Goal: Task Accomplishment & Management: Manage account settings

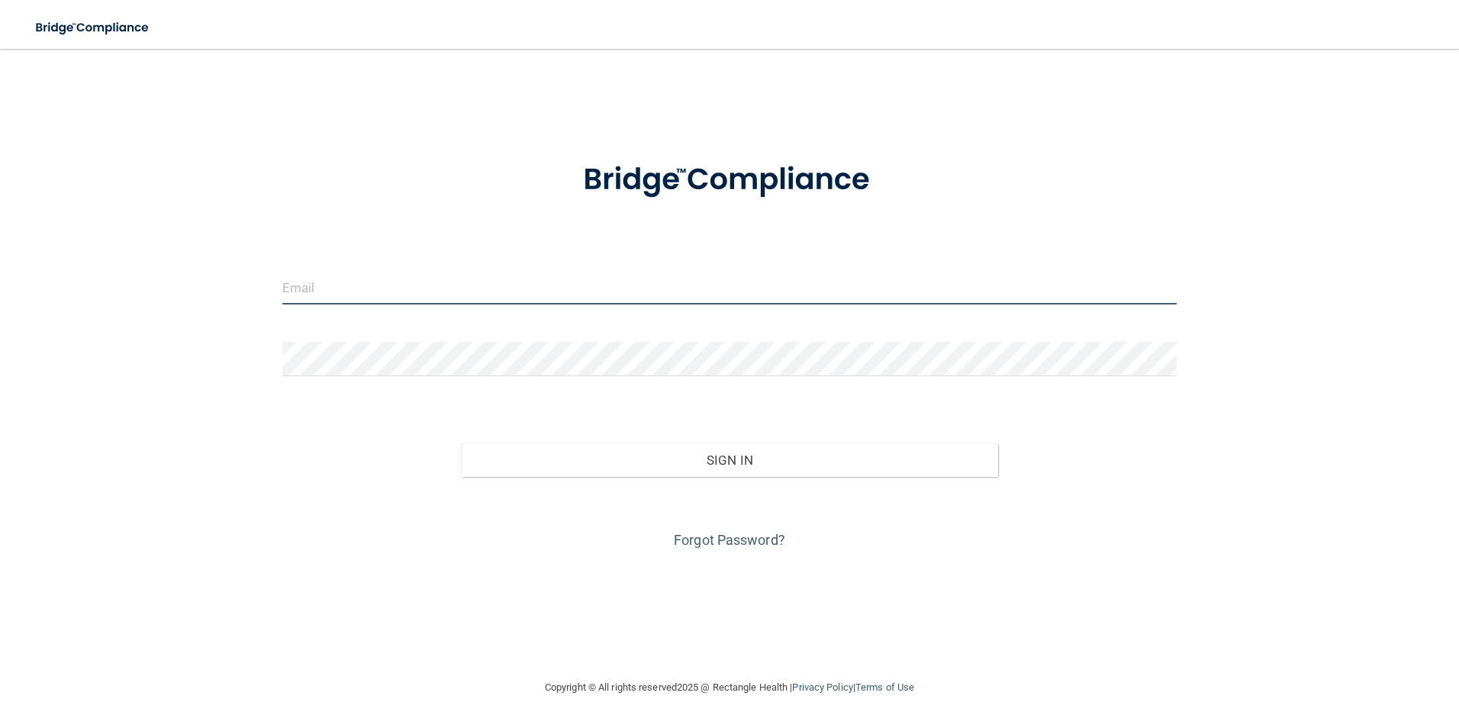
click at [365, 279] on input "email" at bounding box center [729, 287] width 895 height 34
type input "[EMAIL_ADDRESS][DOMAIN_NAME]"
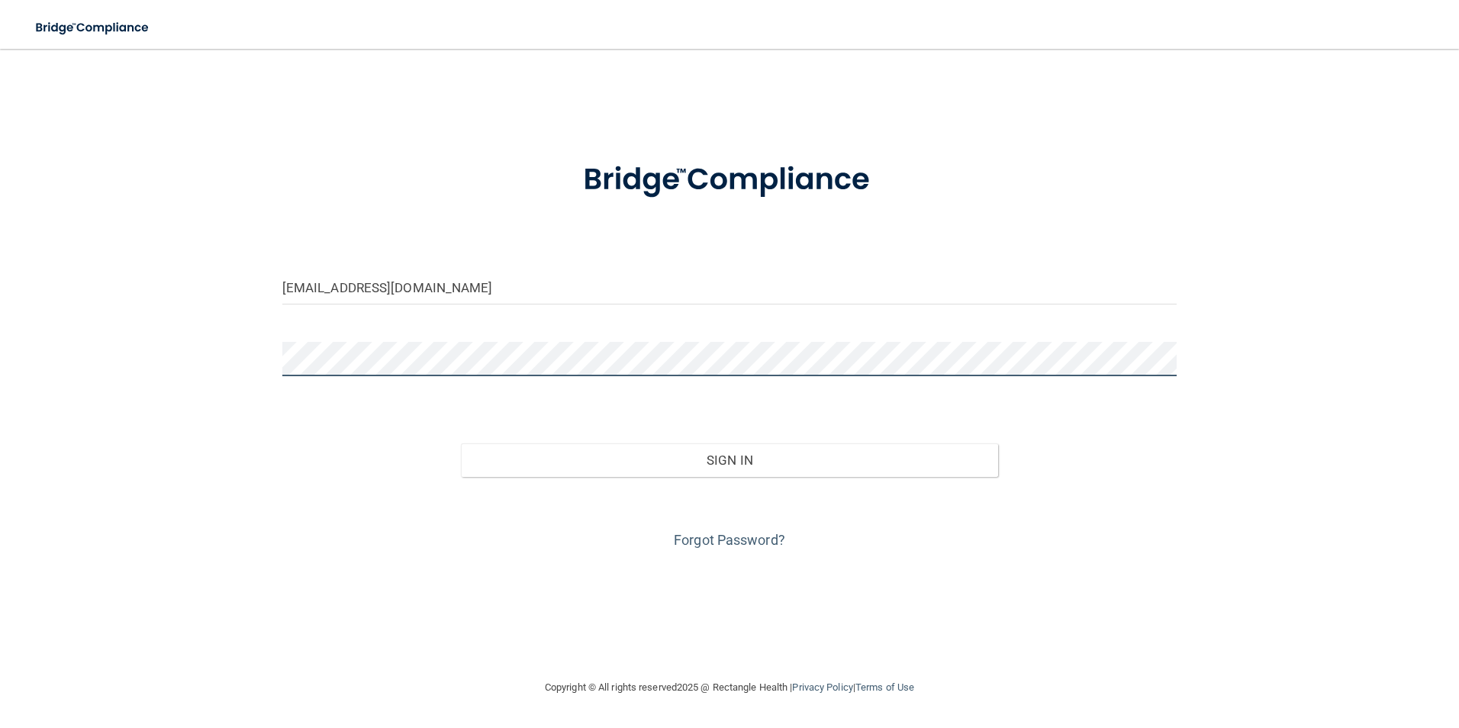
click at [461, 443] on button "Sign In" at bounding box center [729, 460] width 537 height 34
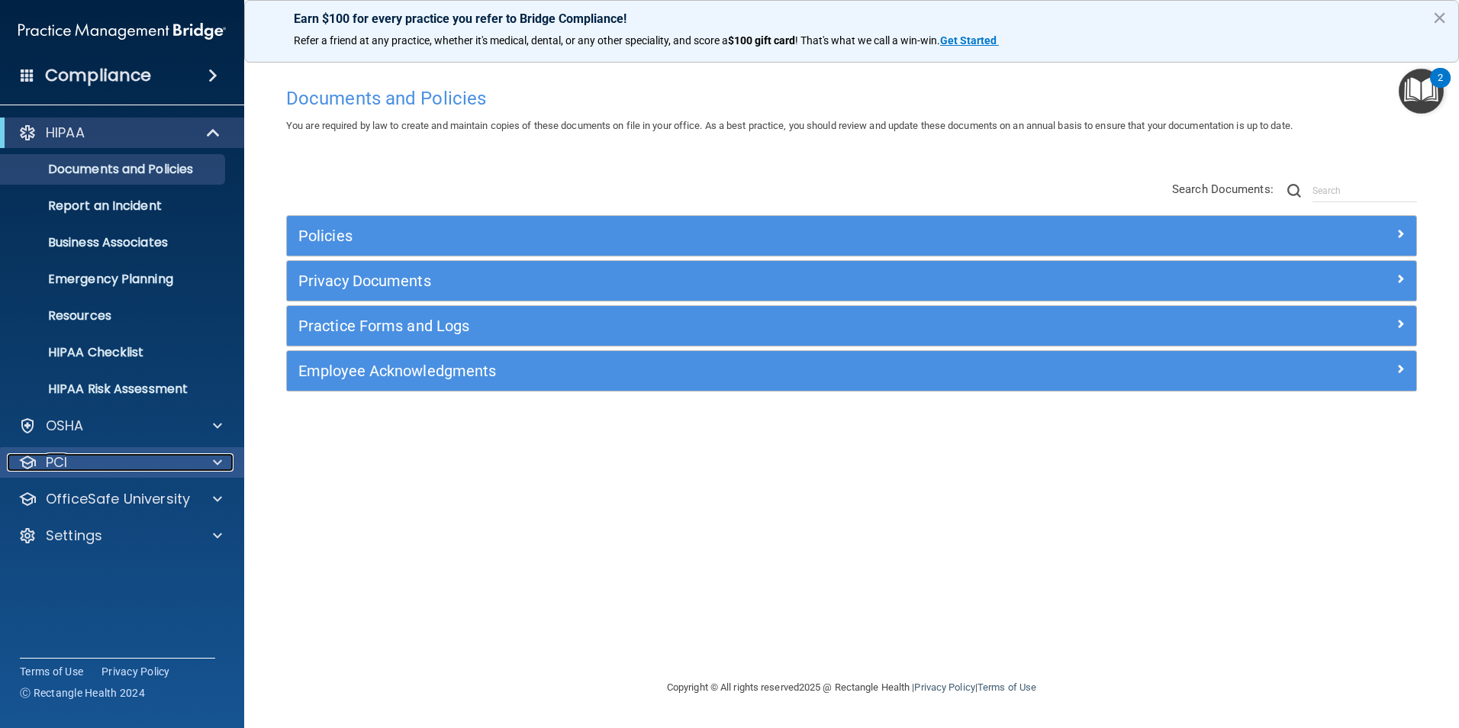
click at [79, 459] on div "PCI" at bounding box center [101, 462] width 189 height 18
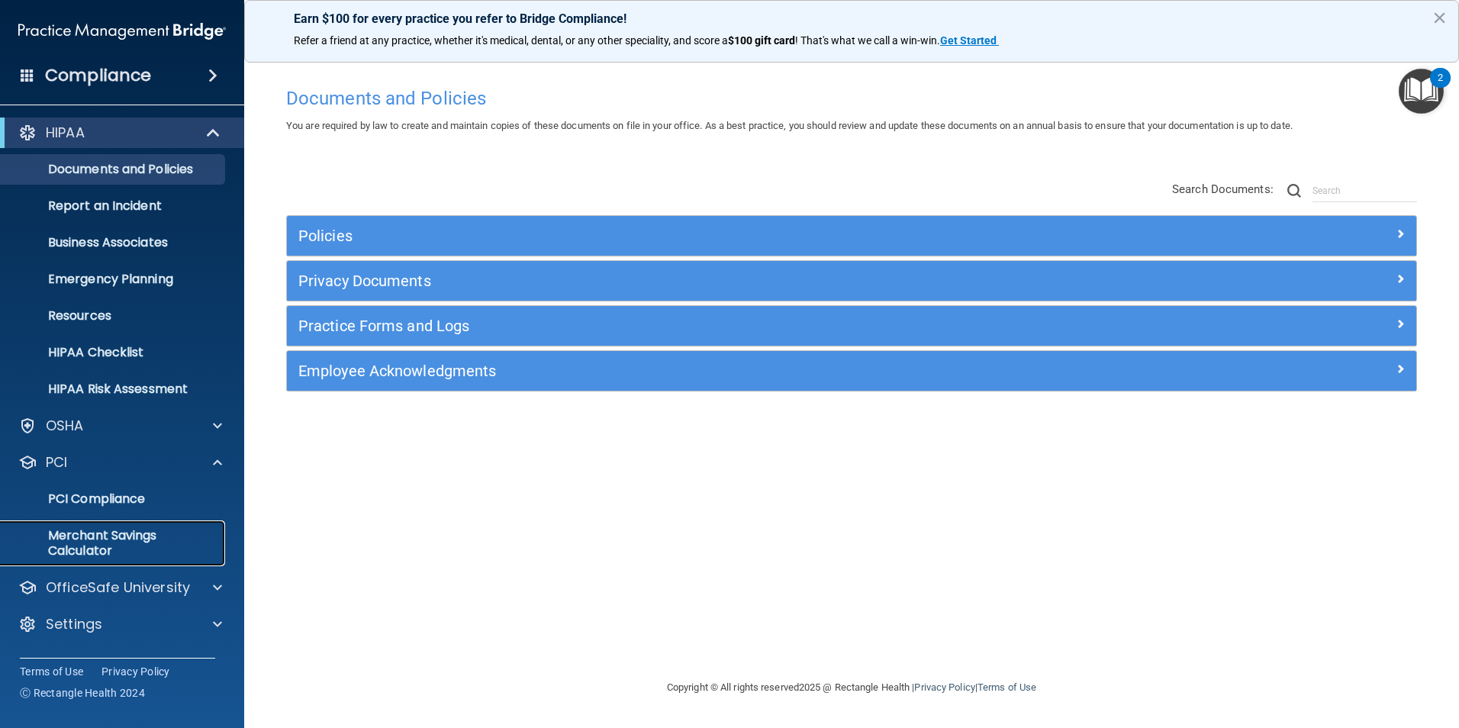
click at [120, 529] on p "Merchant Savings Calculator" at bounding box center [114, 543] width 208 height 31
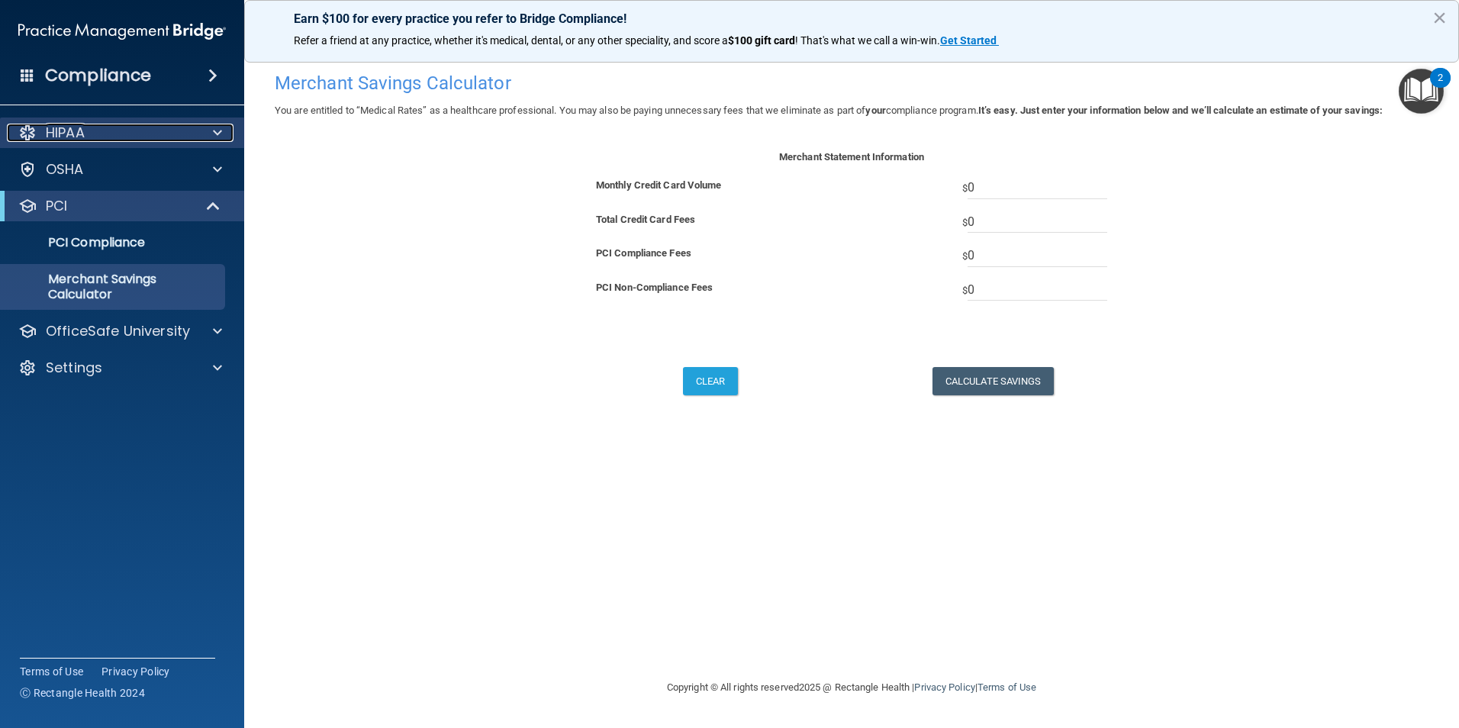
click at [72, 128] on p "HIPAA" at bounding box center [65, 133] width 39 height 18
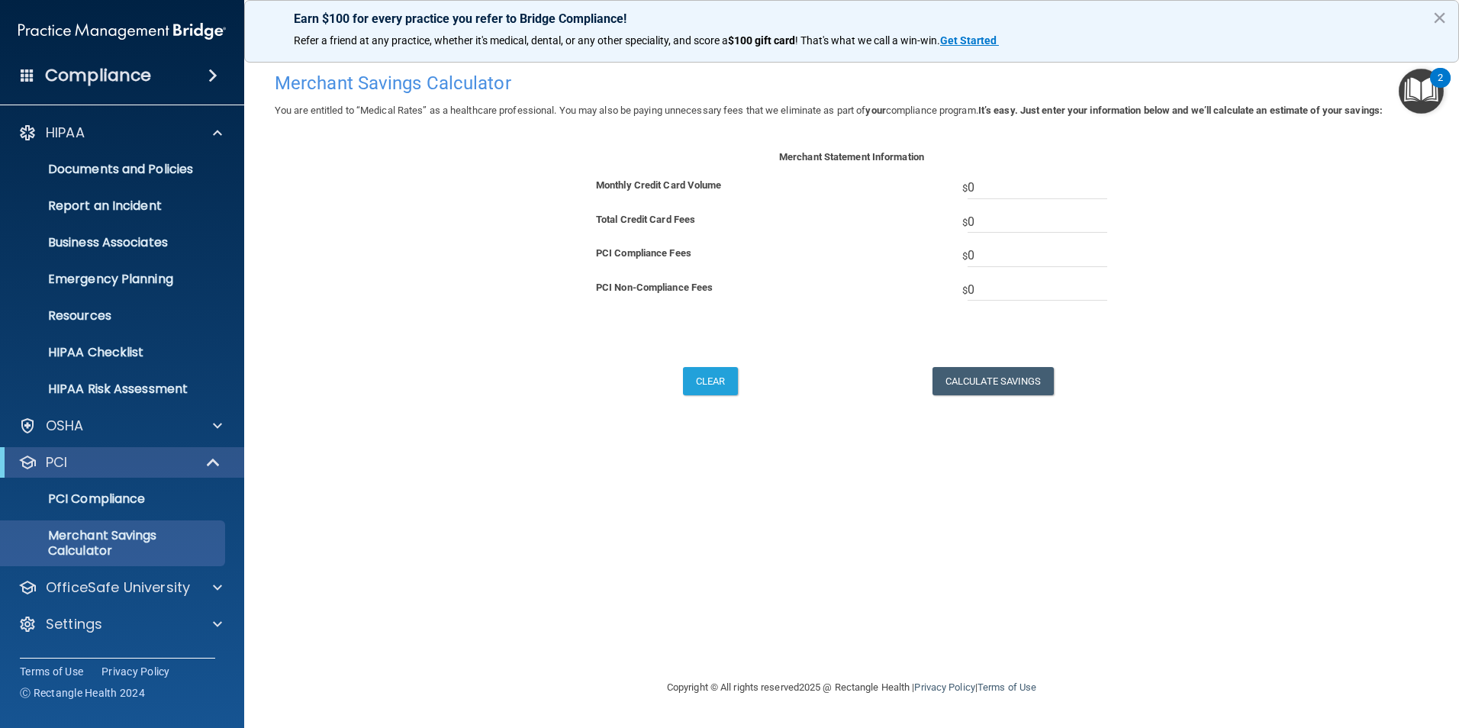
click at [89, 73] on h4 "Compliance" at bounding box center [98, 75] width 106 height 21
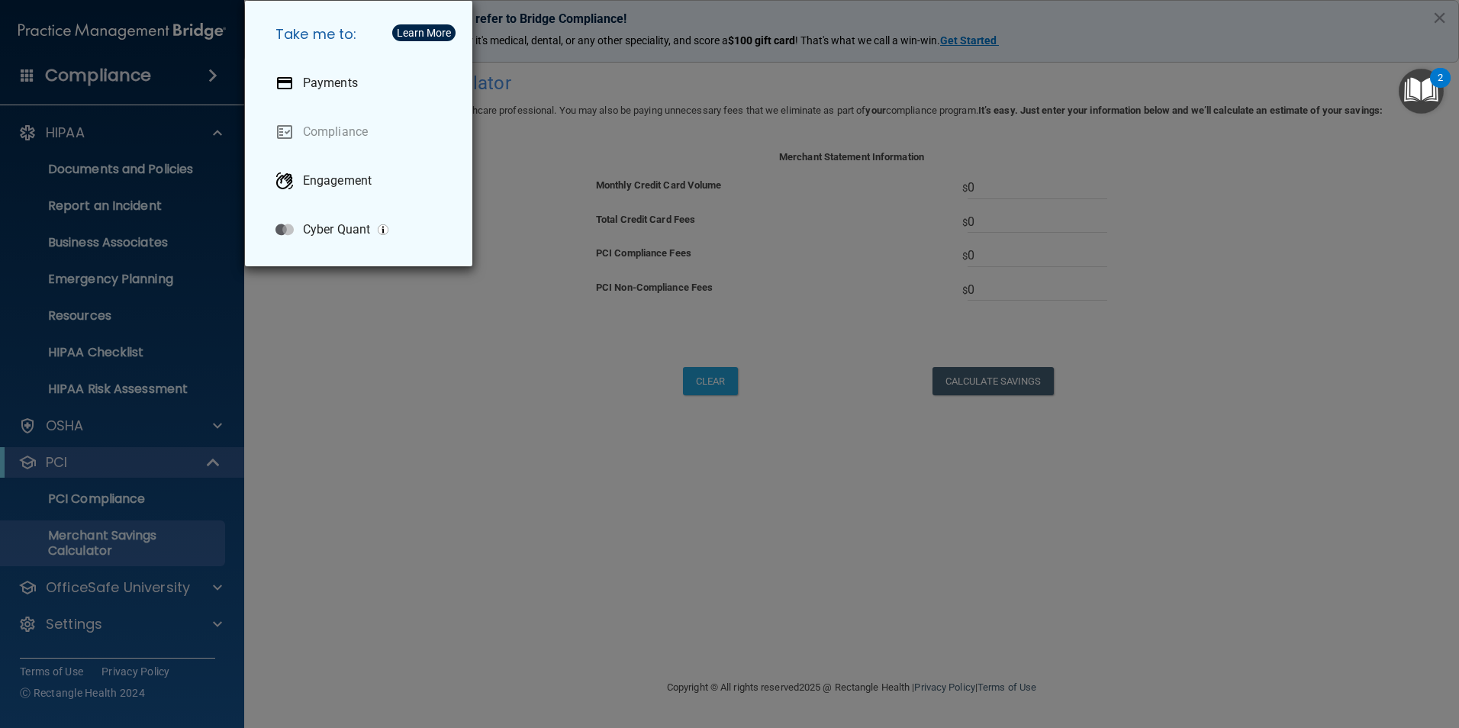
click at [500, 584] on div "Take me to: Payments Compliance Engagement Cyber Quant" at bounding box center [729, 364] width 1459 height 728
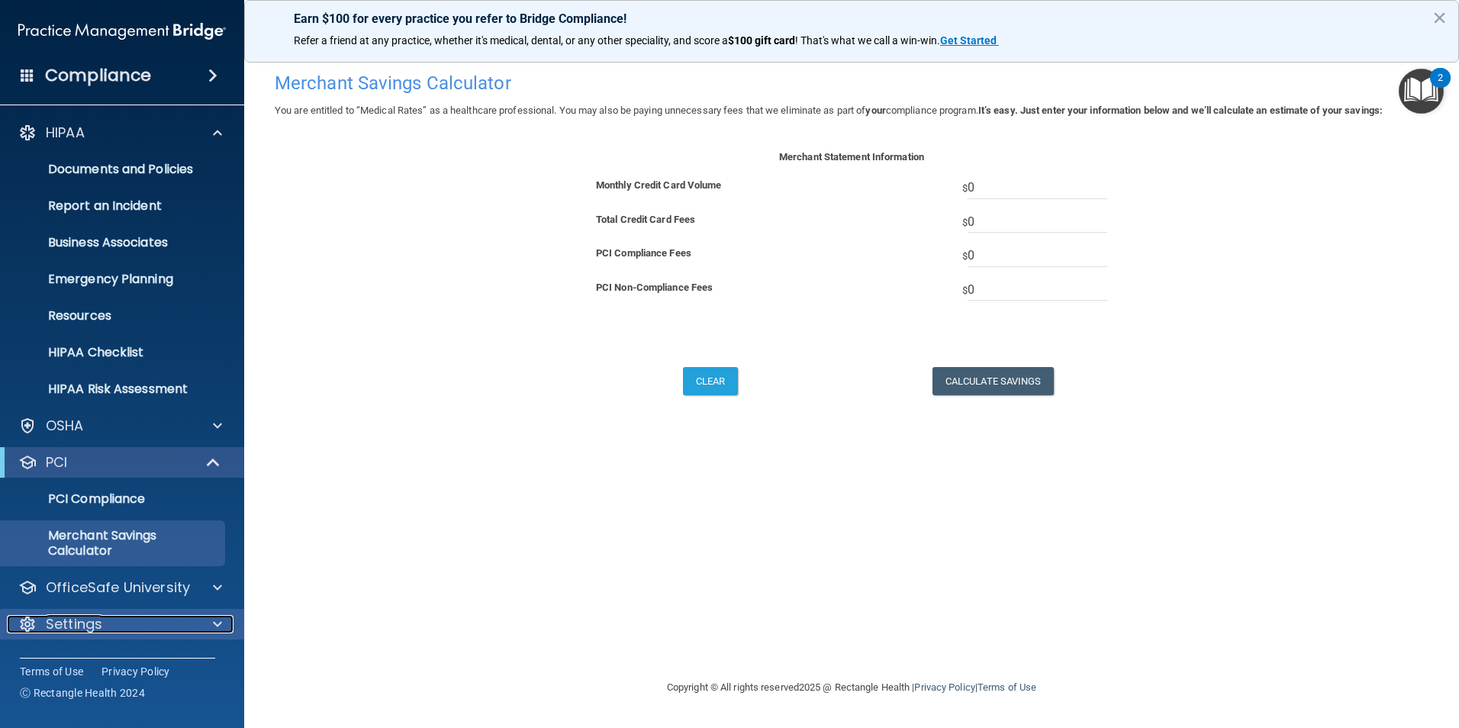
click at [29, 619] on div at bounding box center [27, 624] width 18 height 18
click at [1438, 13] on button "×" at bounding box center [1439, 17] width 14 height 24
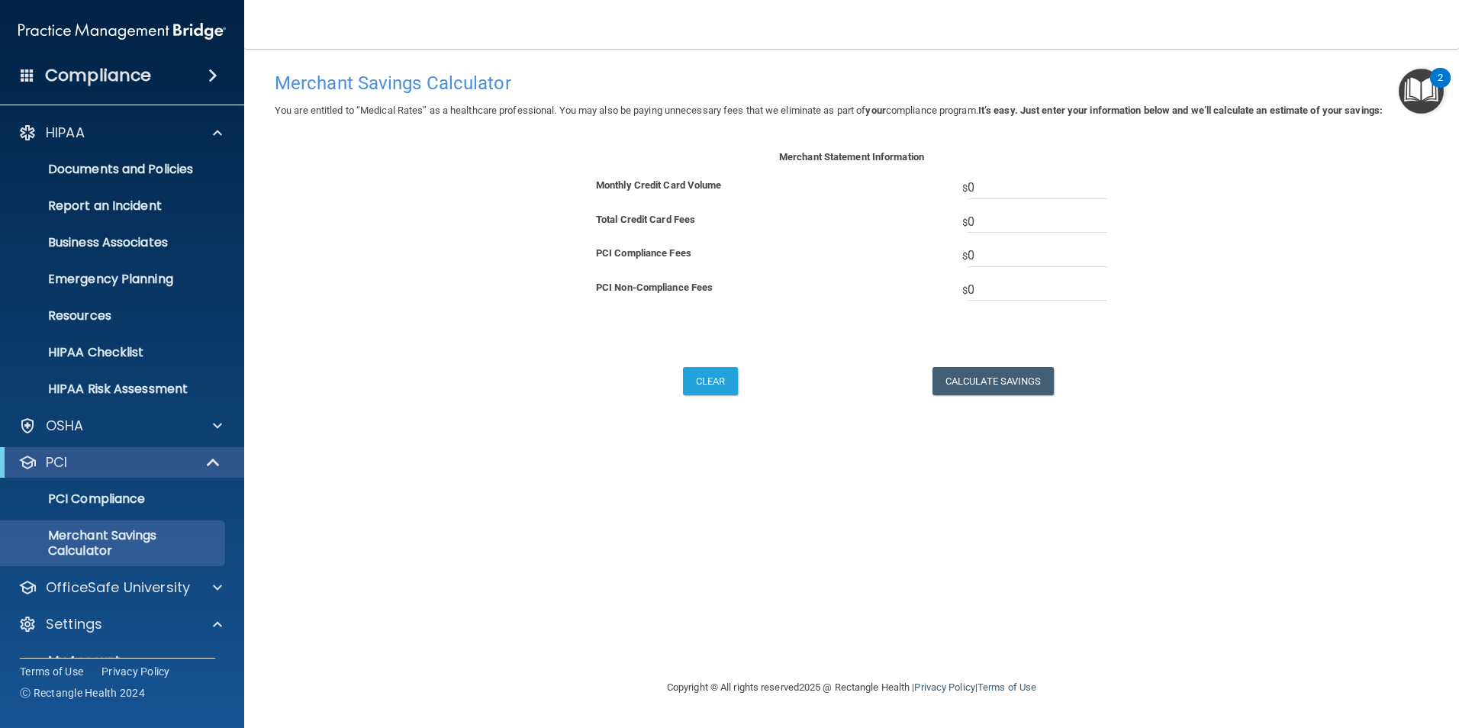
drag, startPoint x: 723, startPoint y: 456, endPoint x: 702, endPoint y: 463, distance: 21.7
click at [101, 169] on p "Documents and Policies" at bounding box center [114, 169] width 208 height 15
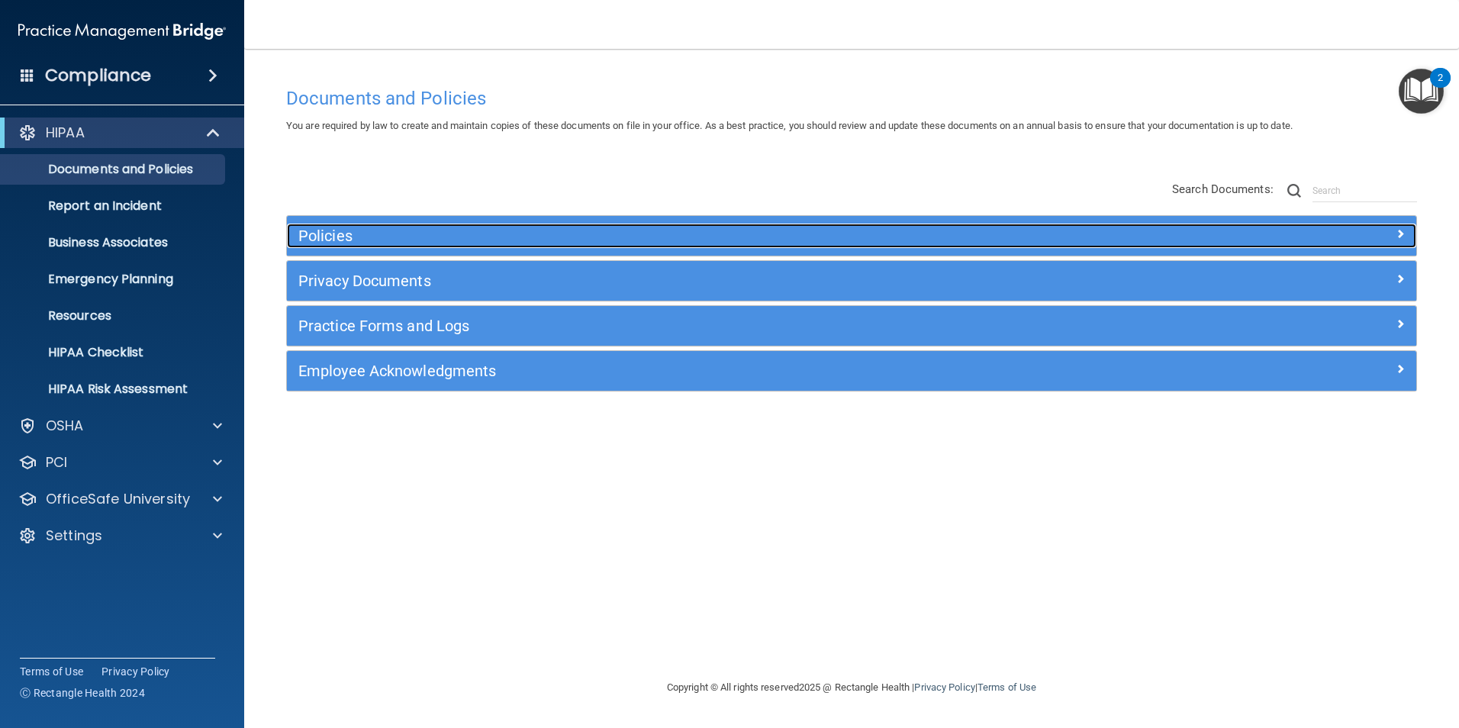
click at [1400, 230] on span at bounding box center [1400, 233] width 9 height 18
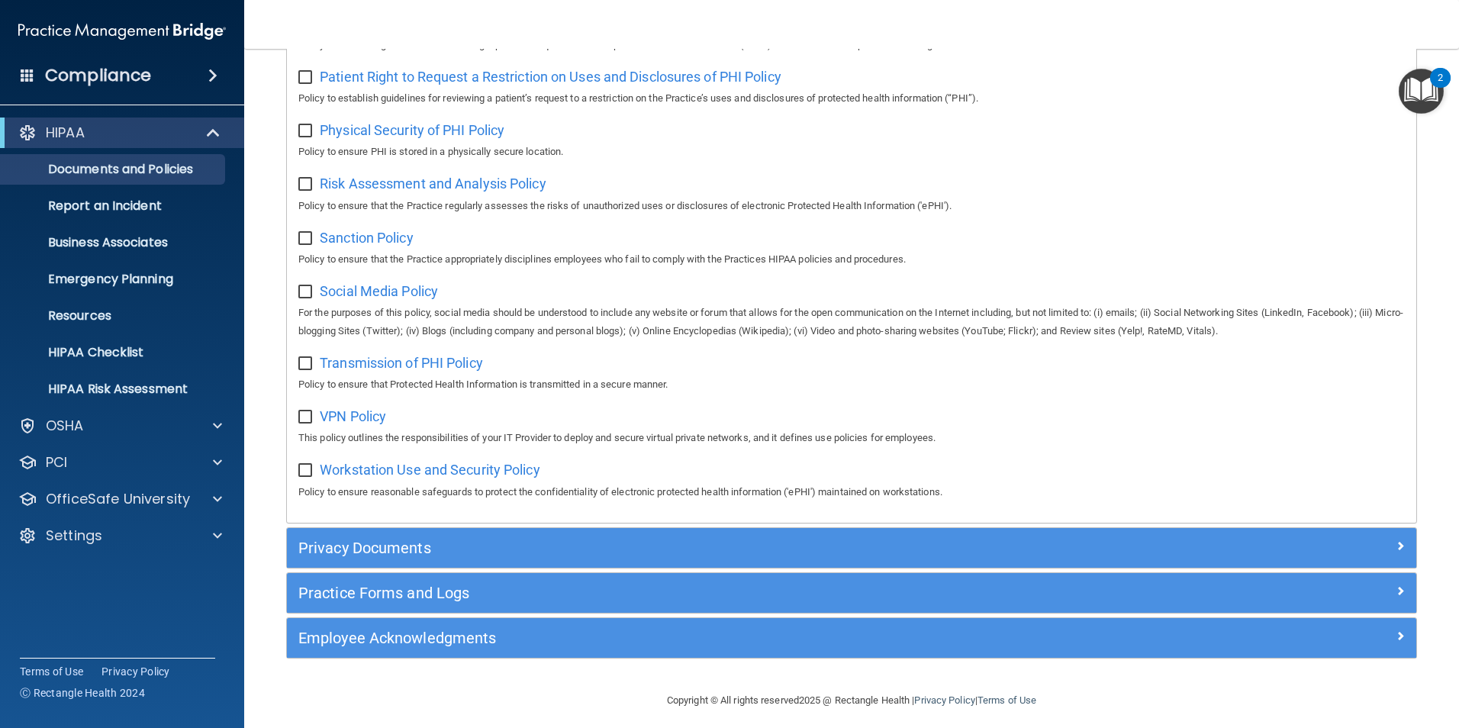
scroll to position [987, 0]
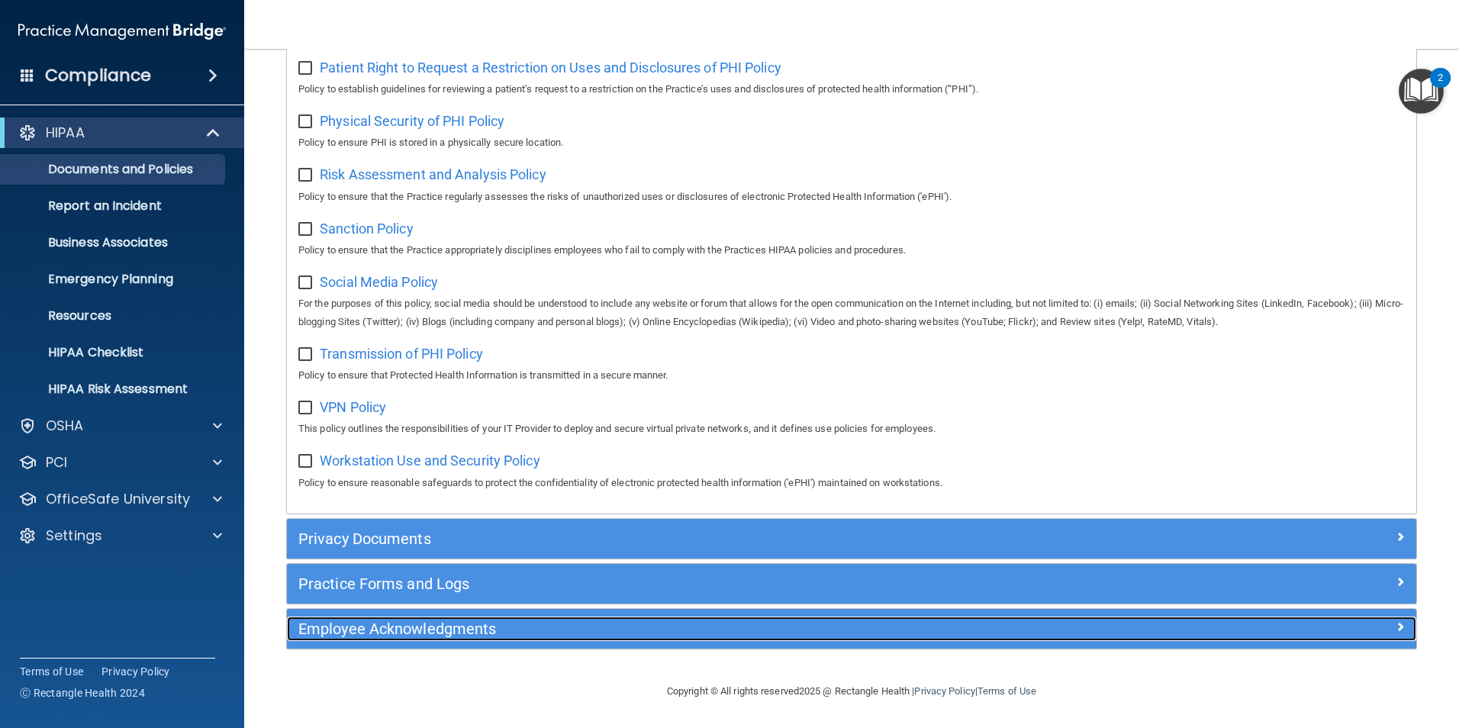
click at [410, 631] on h5 "Employee Acknowledgments" at bounding box center [710, 628] width 824 height 17
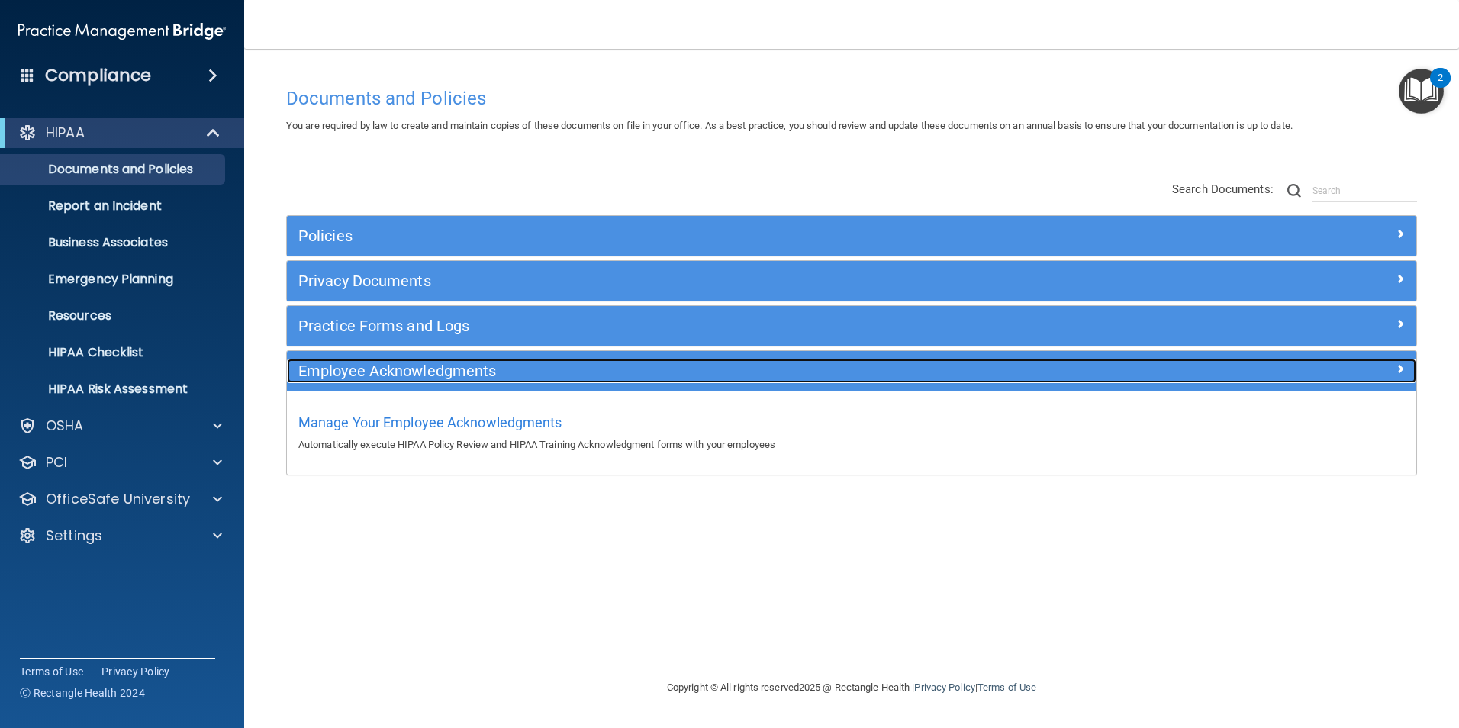
scroll to position [0, 0]
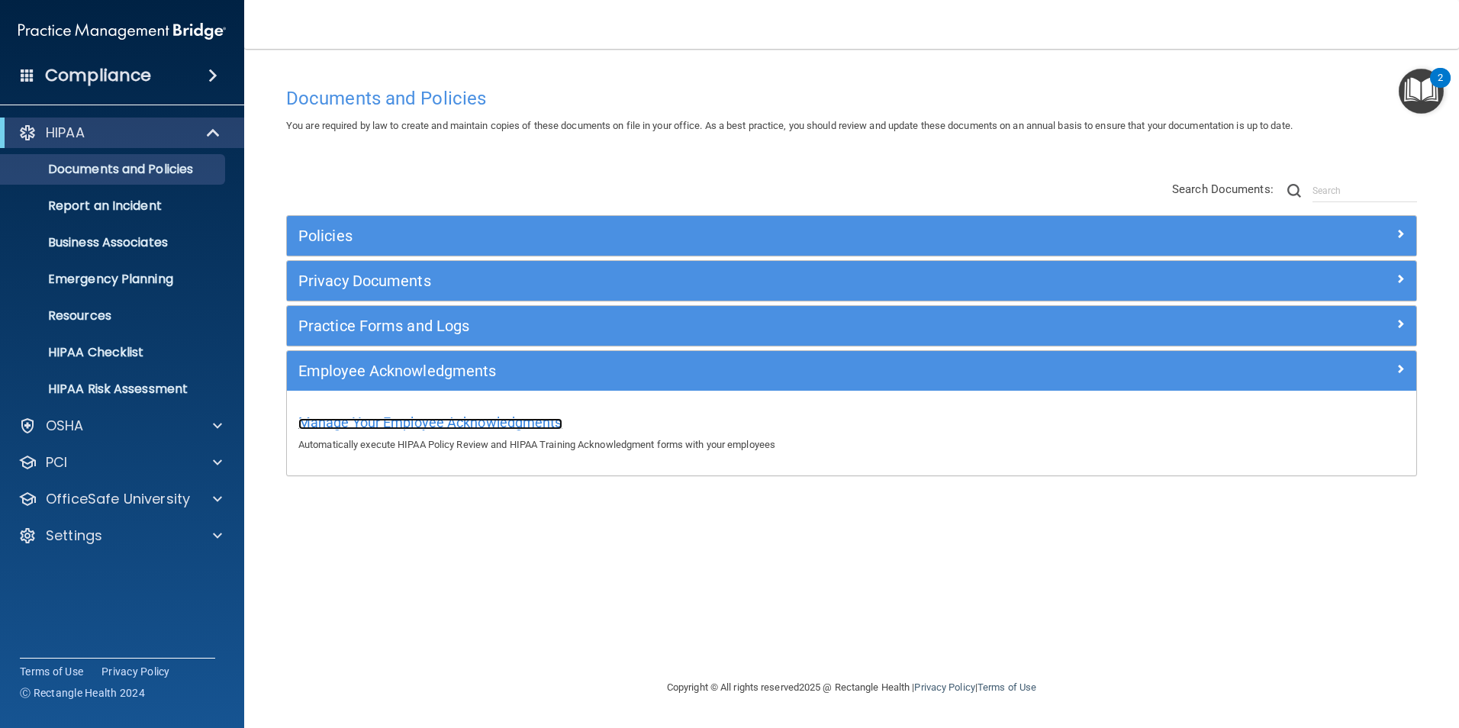
click at [397, 418] on span "Manage Your Employee Acknowledgments" at bounding box center [430, 422] width 264 height 16
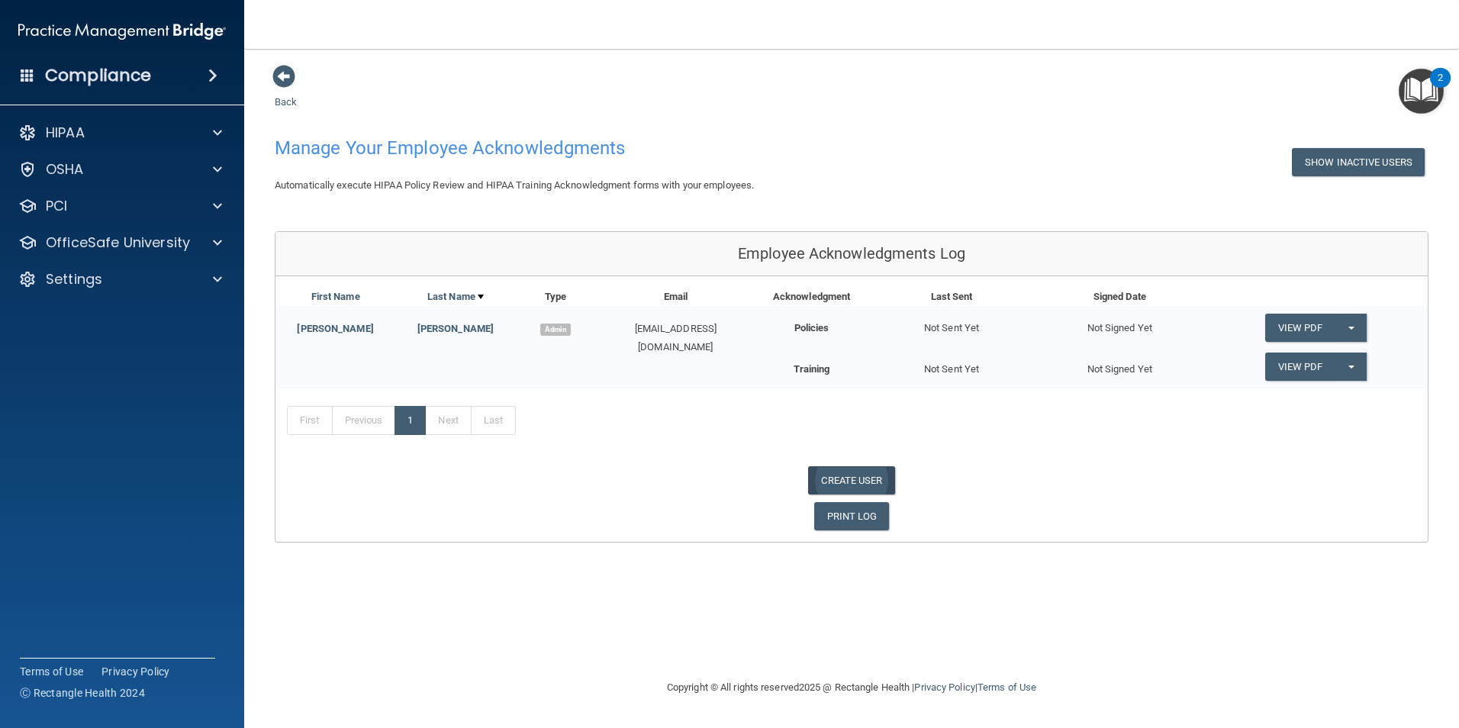
click at [841, 474] on link "CREATE USER" at bounding box center [851, 480] width 86 height 28
select select "practice_admin"
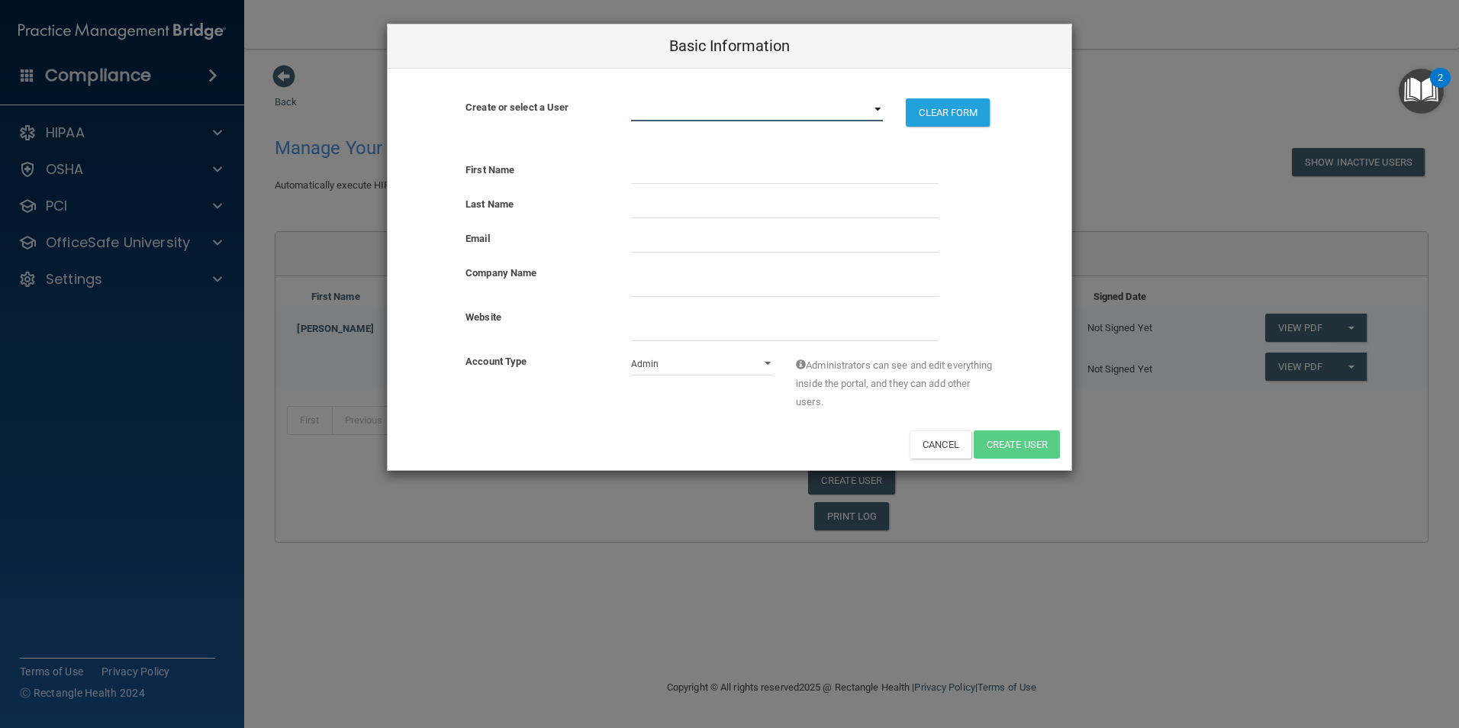
click at [878, 108] on select "[EMAIL_ADDRESS][DOMAIN_NAME]" at bounding box center [757, 109] width 253 height 23
click at [882, 108] on select "[EMAIL_ADDRESS][DOMAIN_NAME]" at bounding box center [757, 109] width 253 height 23
click at [774, 367] on div "Admin Member" at bounding box center [703, 364] width 166 height 23
click at [765, 364] on select "Admin Member" at bounding box center [702, 364] width 143 height 23
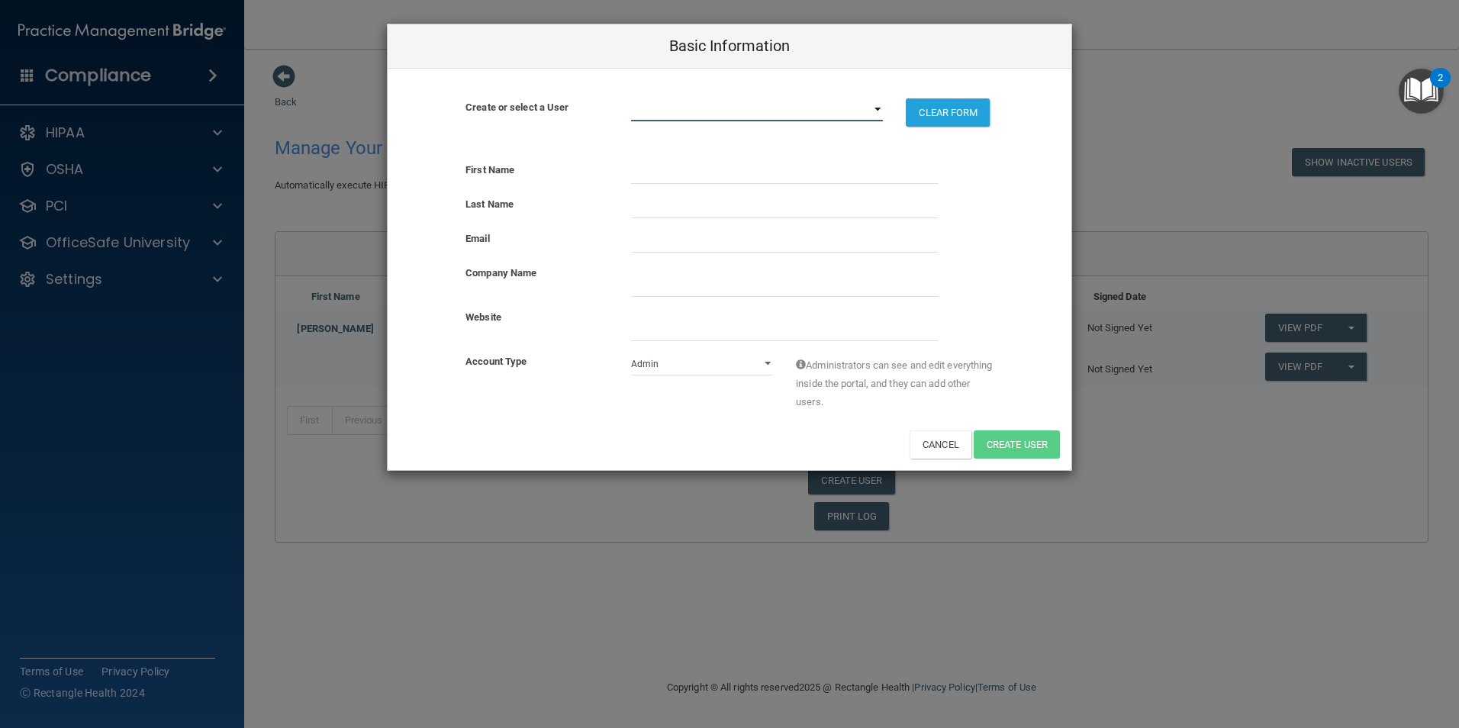
click at [636, 105] on select "[EMAIL_ADDRESS][DOMAIN_NAME]" at bounding box center [757, 109] width 253 height 23
click at [876, 106] on select "[EMAIL_ADDRESS][DOMAIN_NAME]" at bounding box center [757, 109] width 253 height 23
click at [876, 107] on select "[EMAIL_ADDRESS][DOMAIN_NAME]" at bounding box center [757, 109] width 253 height 23
click at [654, 101] on select "[EMAIL_ADDRESS][DOMAIN_NAME]" at bounding box center [757, 109] width 253 height 23
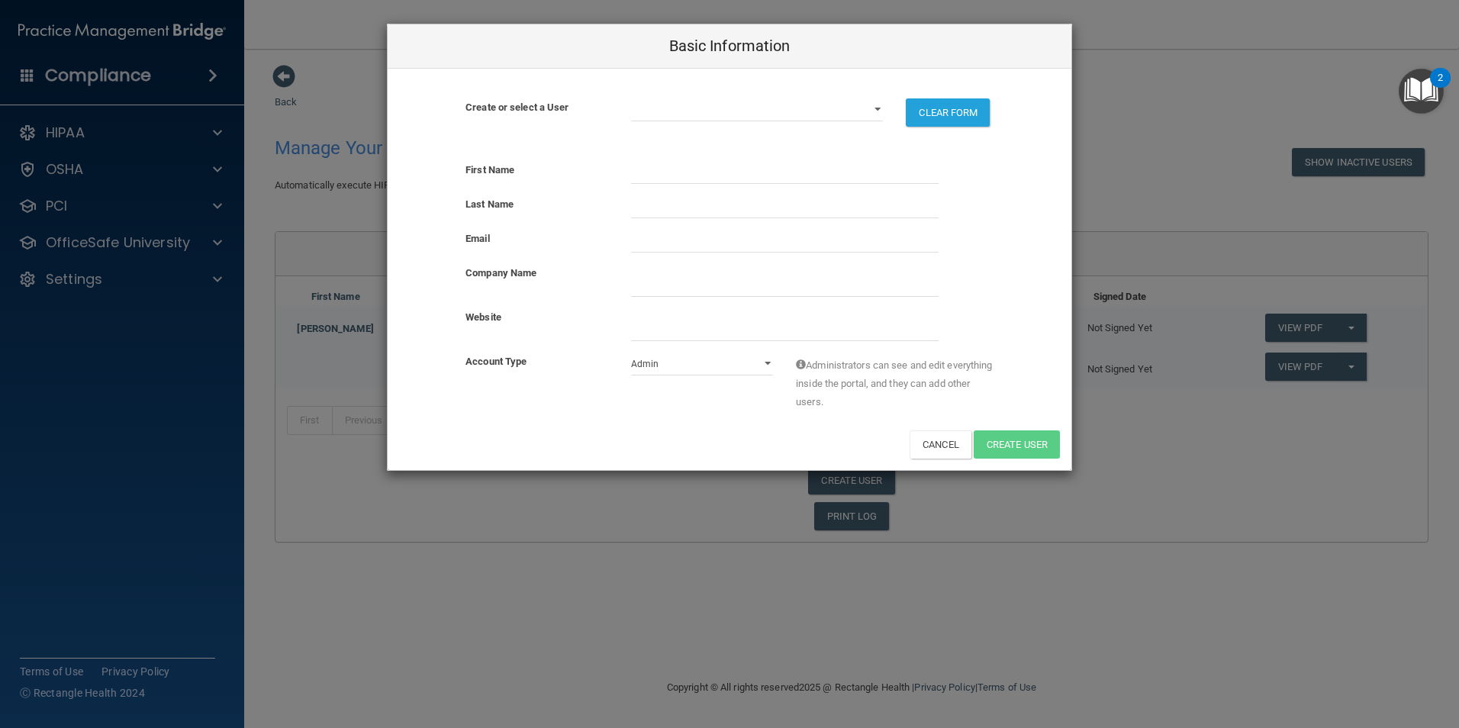
click at [1193, 114] on div "Basic Information Create or select a User jsthurs@gmail.com CLEAR FORM There ar…" at bounding box center [729, 364] width 1459 height 728
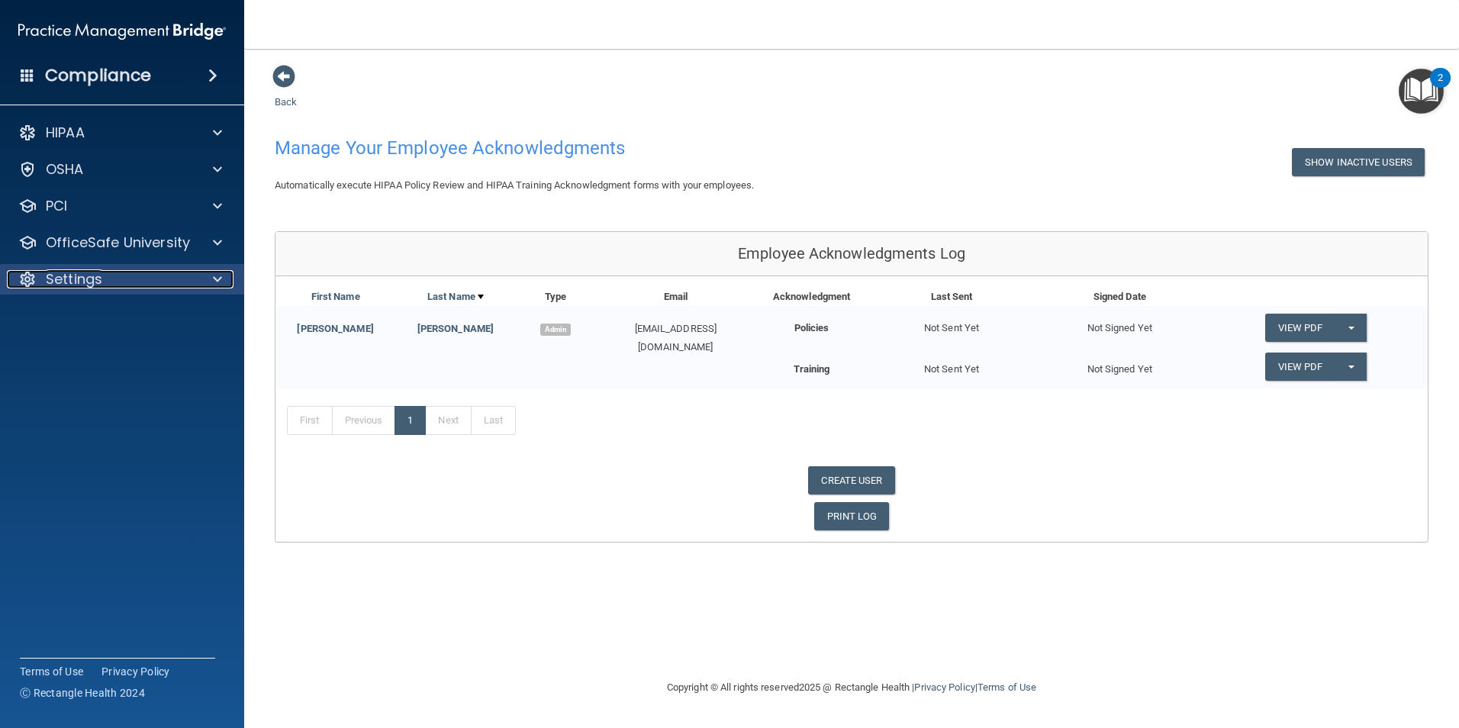
click at [216, 278] on span at bounding box center [217, 279] width 9 height 18
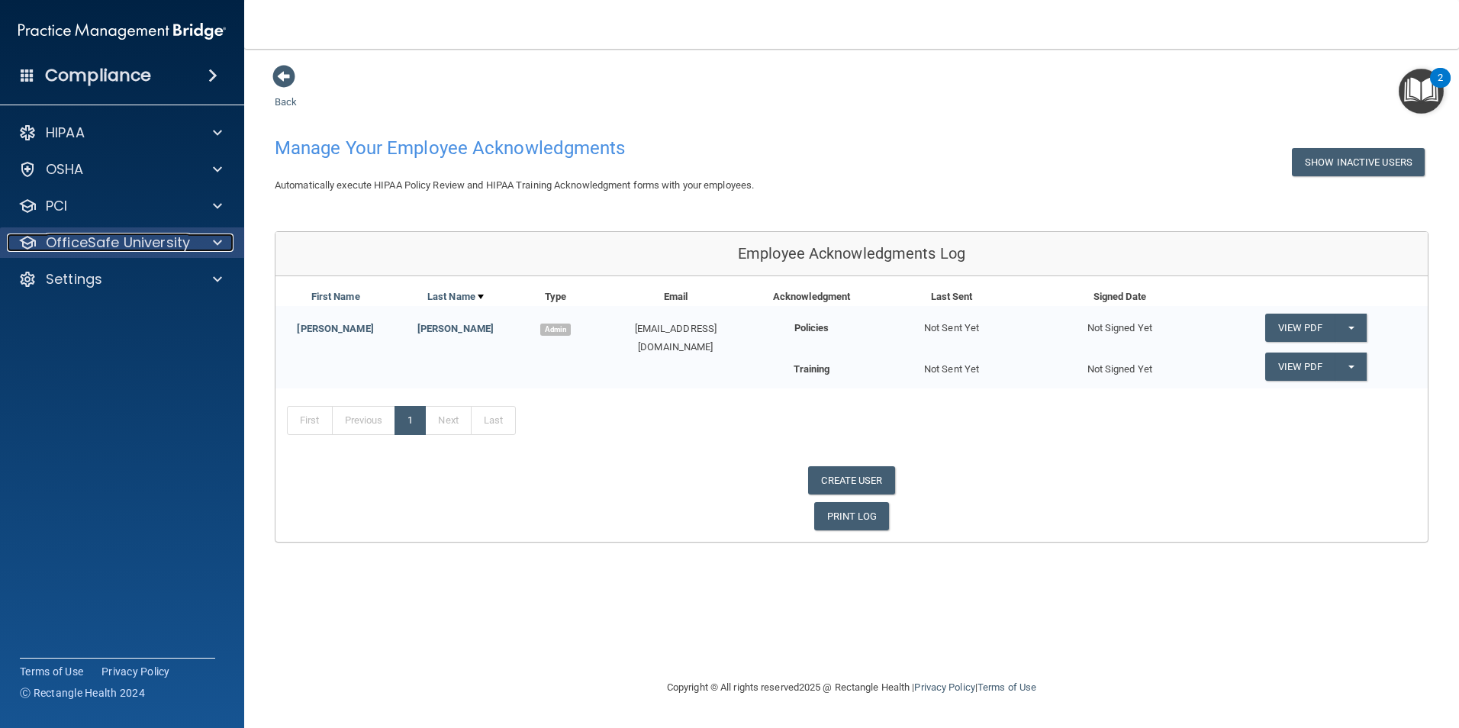
click at [218, 235] on span at bounding box center [217, 243] width 9 height 18
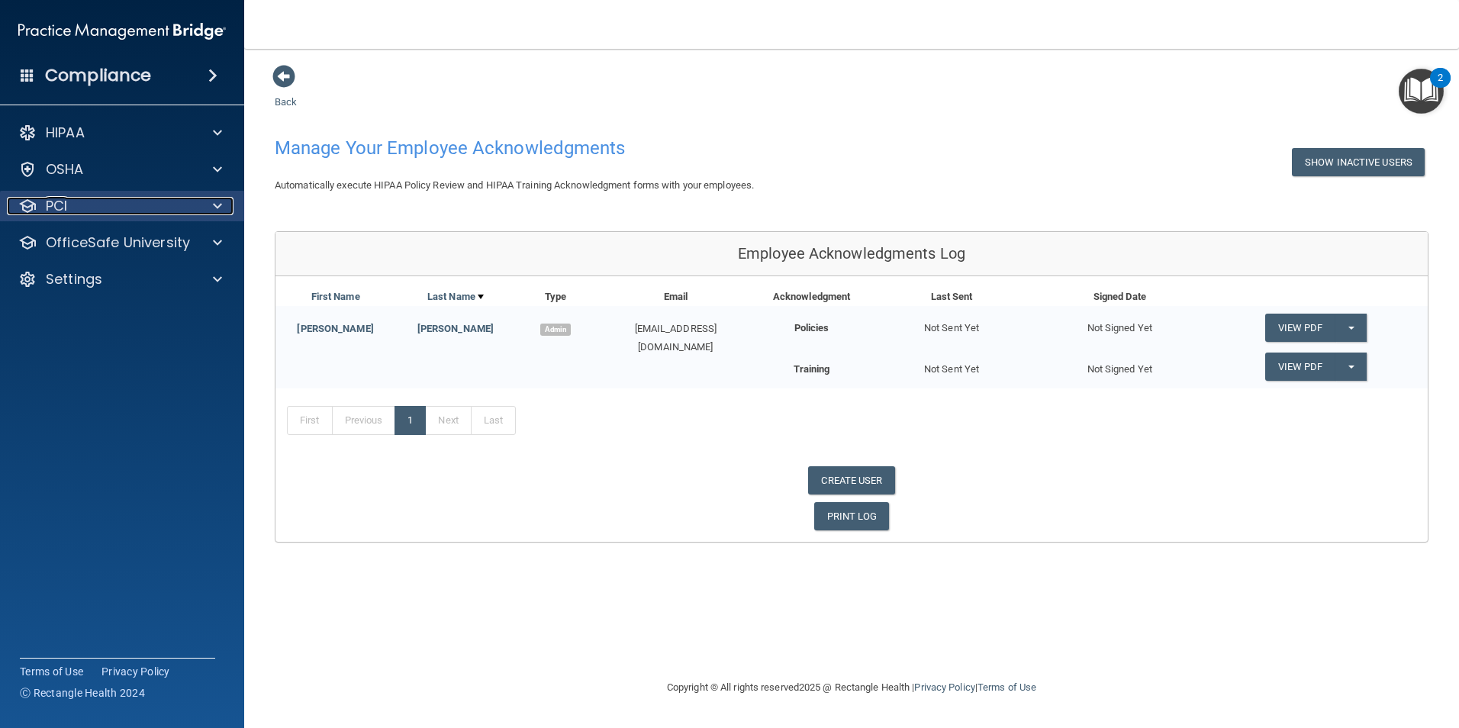
click at [209, 211] on div at bounding box center [215, 206] width 38 height 18
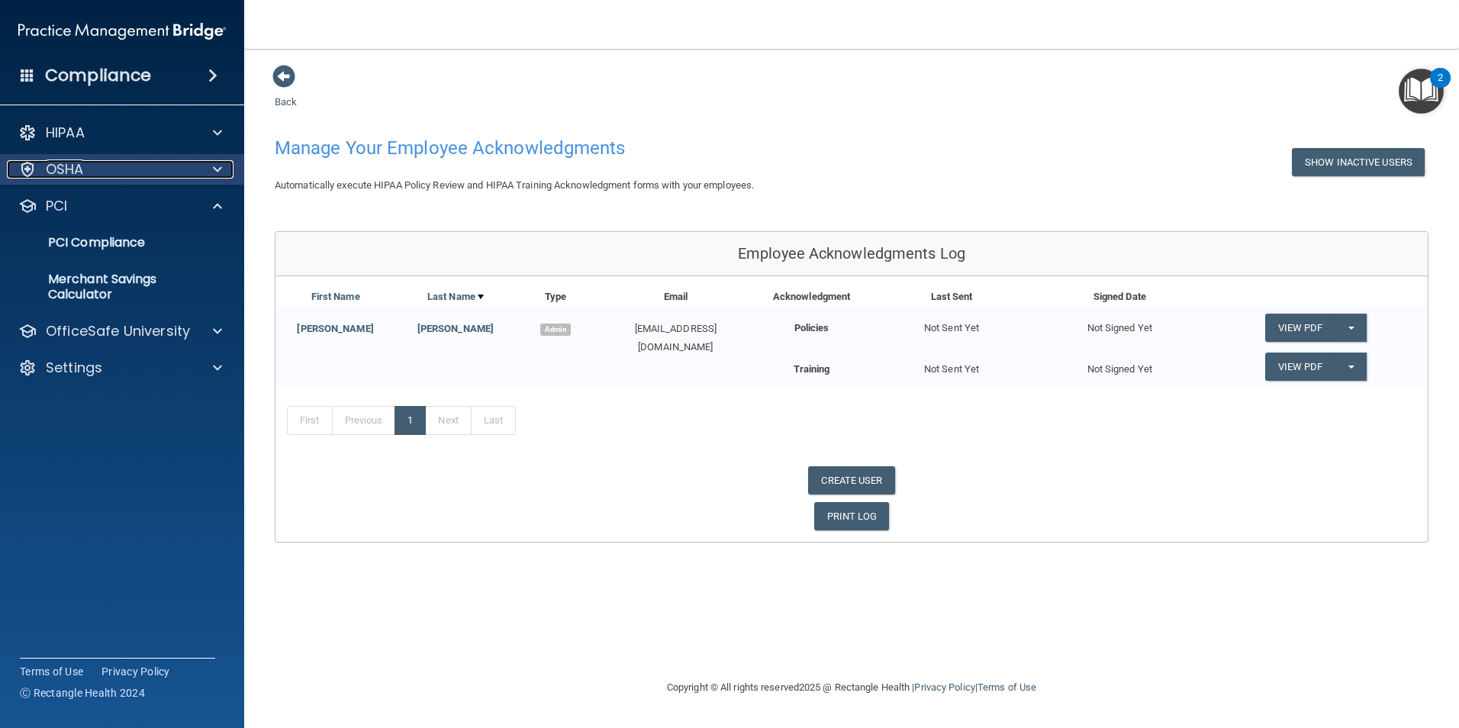
click at [214, 166] on span at bounding box center [217, 169] width 9 height 18
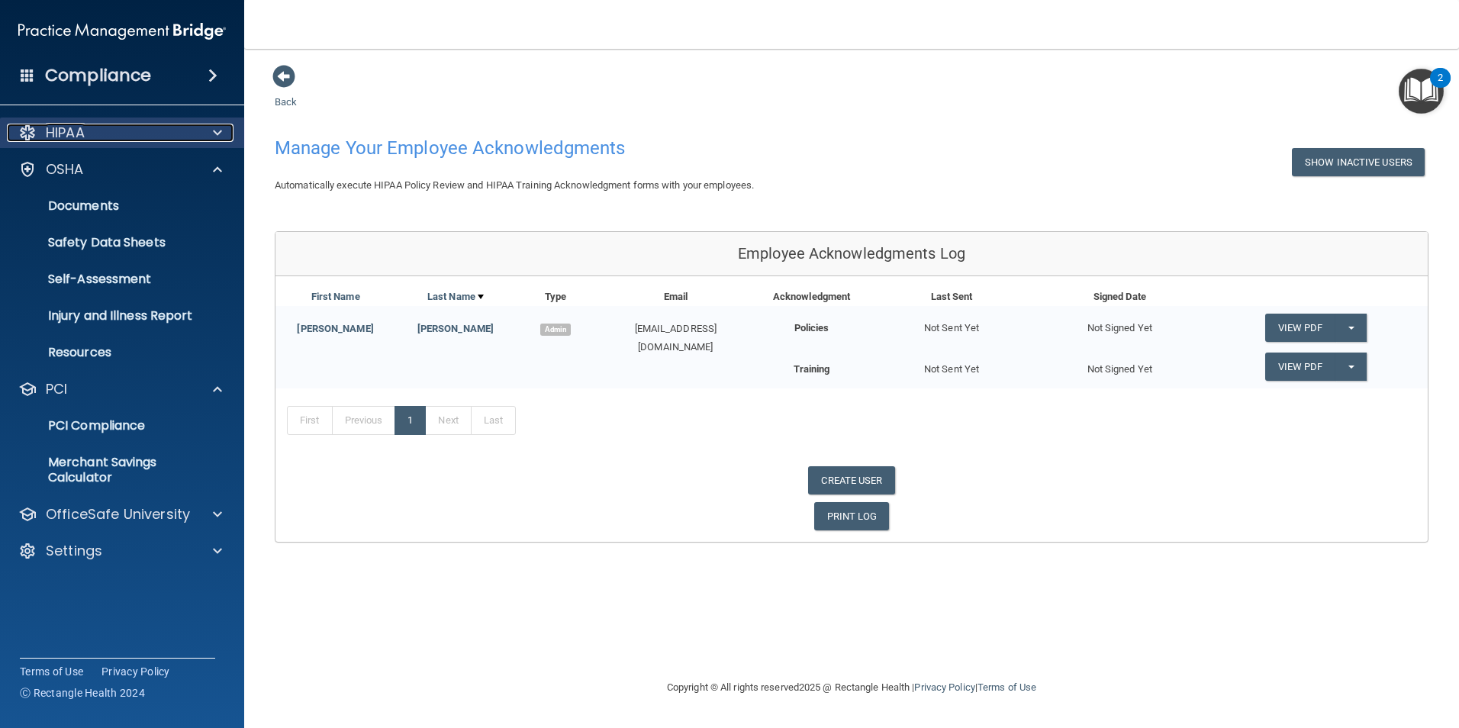
click at [212, 128] on div at bounding box center [215, 133] width 38 height 18
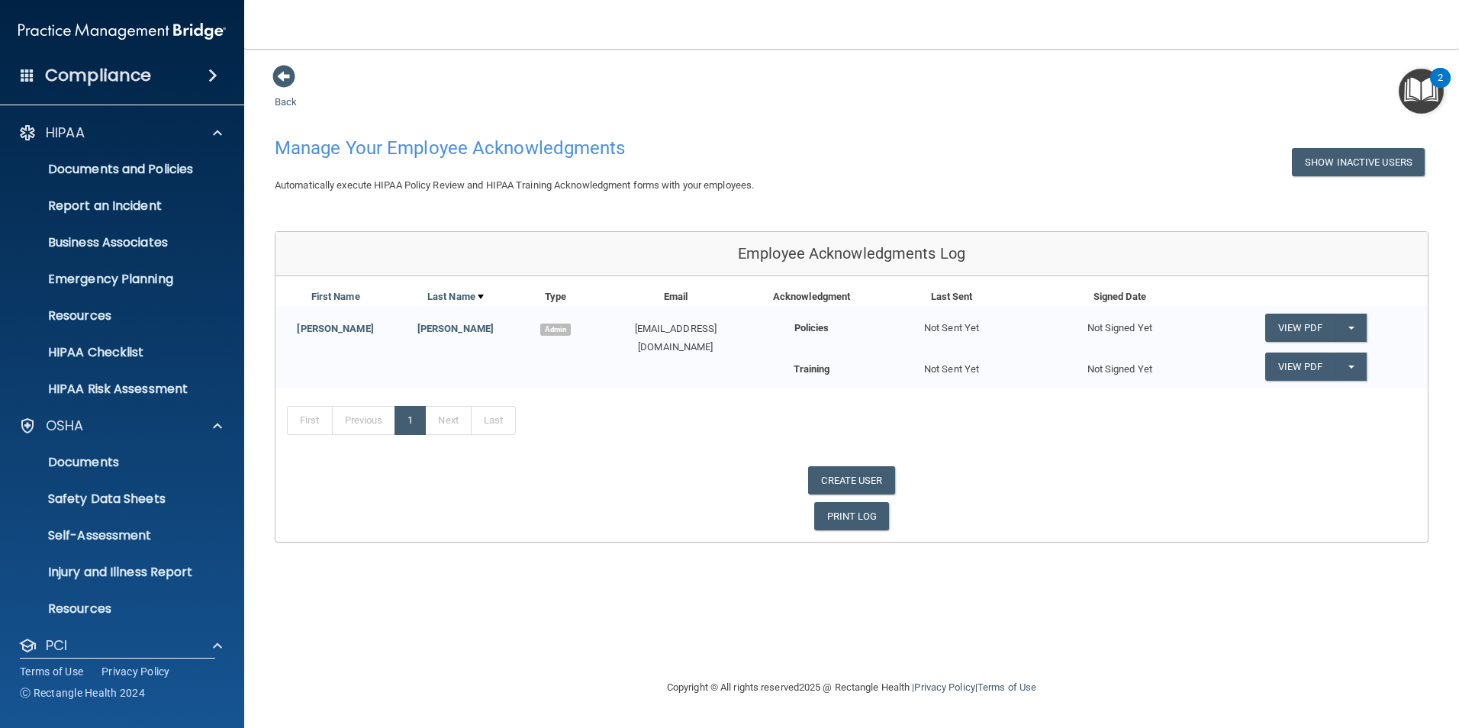
click at [211, 69] on span at bounding box center [212, 75] width 9 height 18
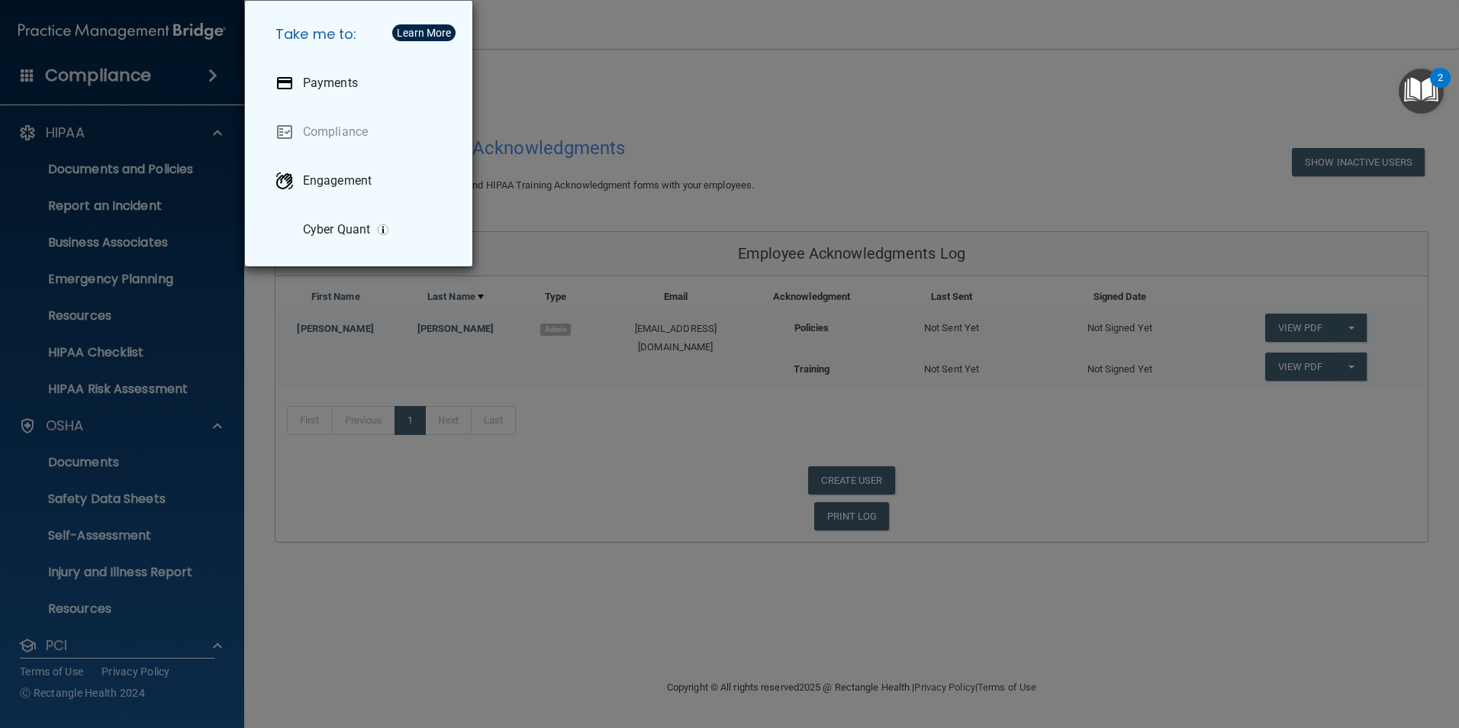
click at [675, 76] on div "Take me to: Payments Compliance Engagement Cyber Quant" at bounding box center [729, 364] width 1459 height 728
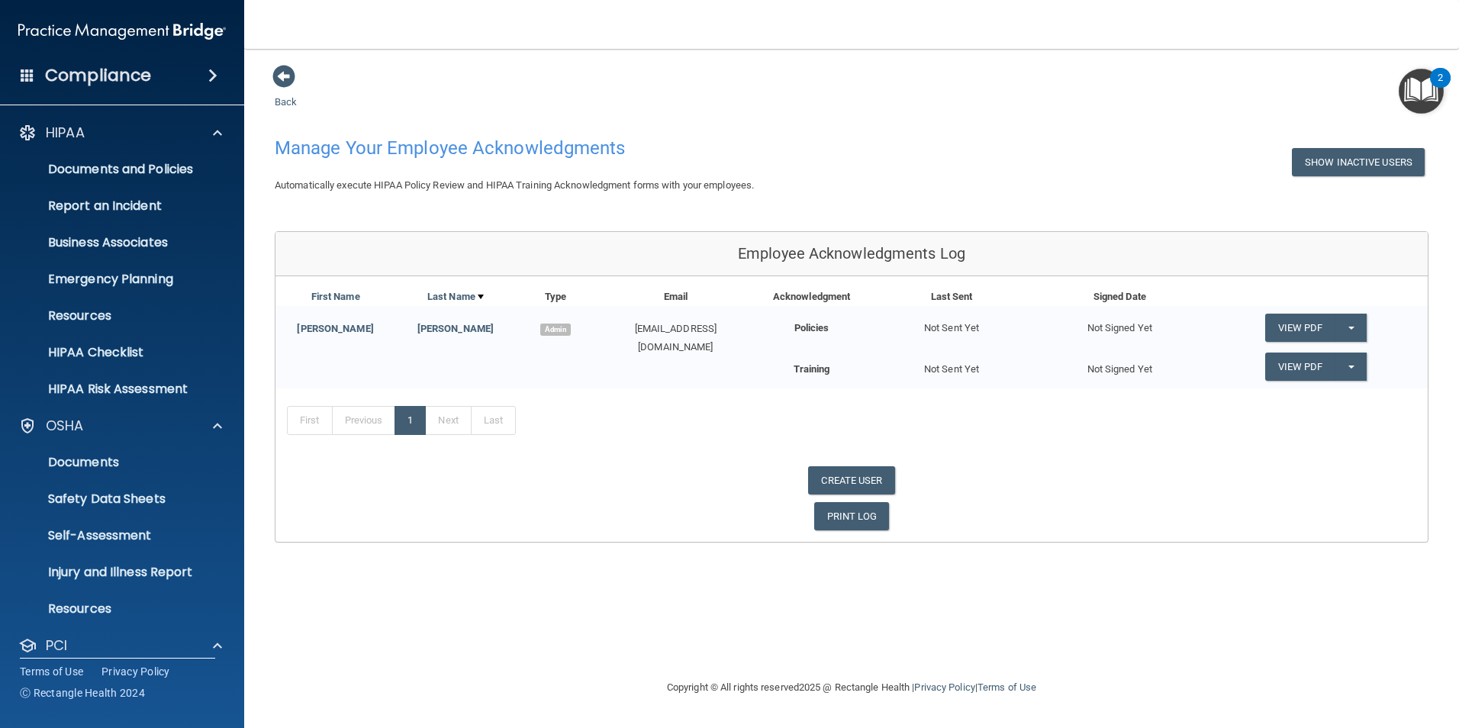
click at [21, 72] on span at bounding box center [28, 75] width 14 height 14
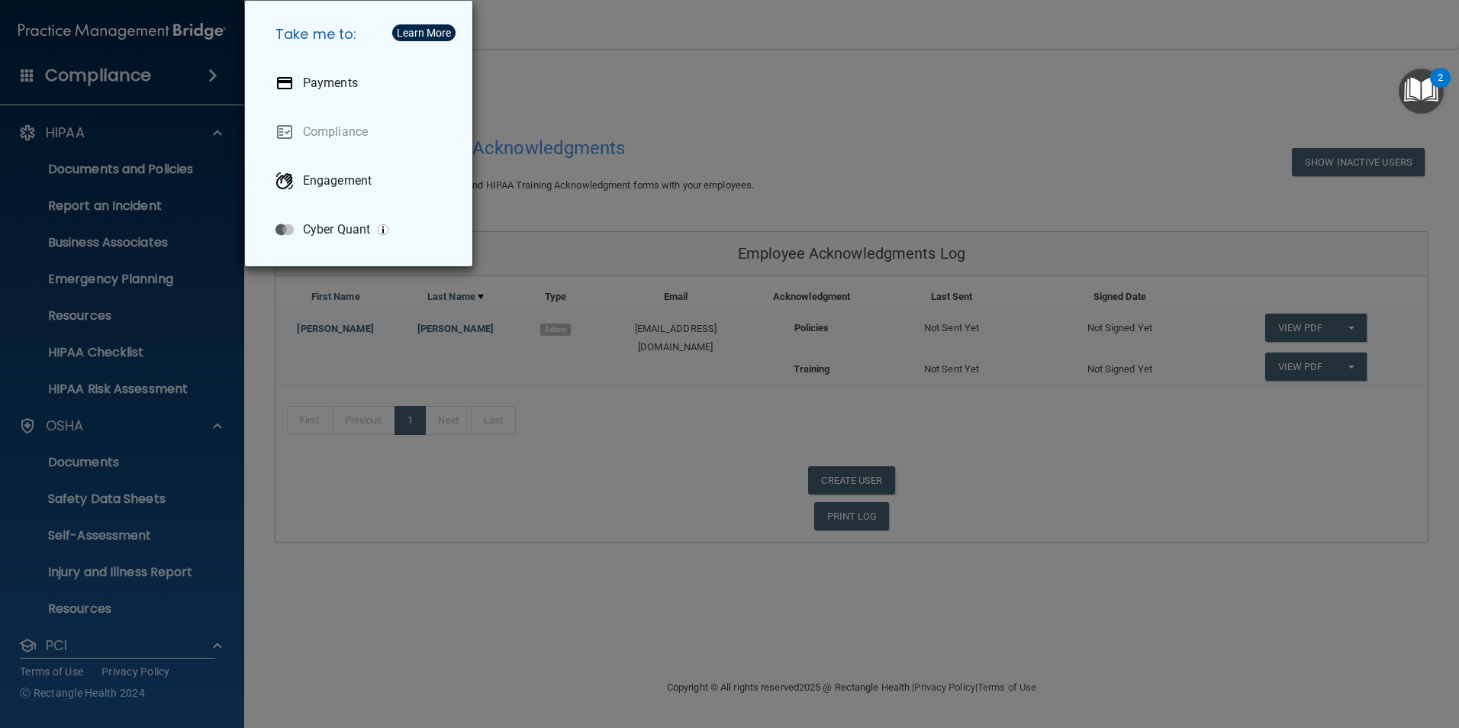
click at [752, 70] on div "Take me to: Payments Compliance Engagement Cyber Quant" at bounding box center [729, 364] width 1459 height 728
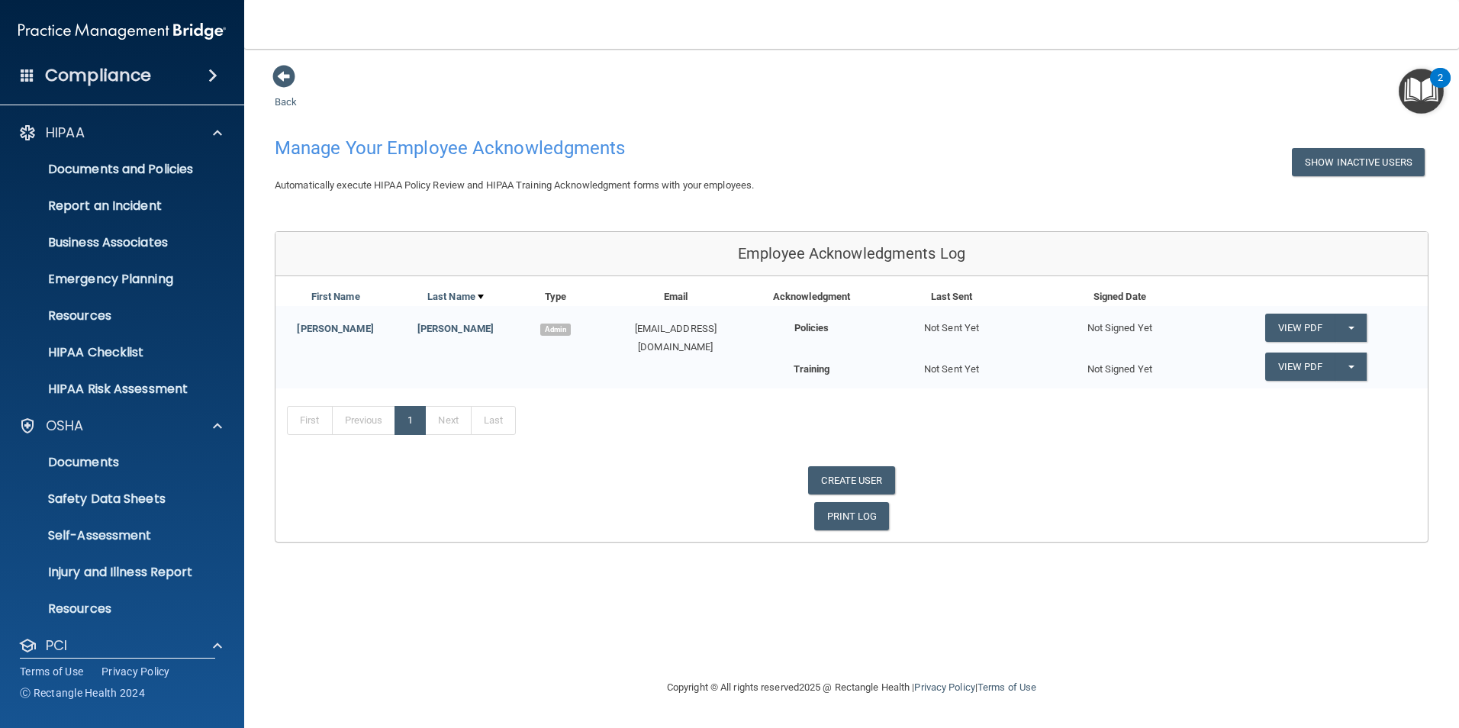
click at [1420, 83] on img "Open Resource Center, 2 new notifications" at bounding box center [1421, 91] width 45 height 45
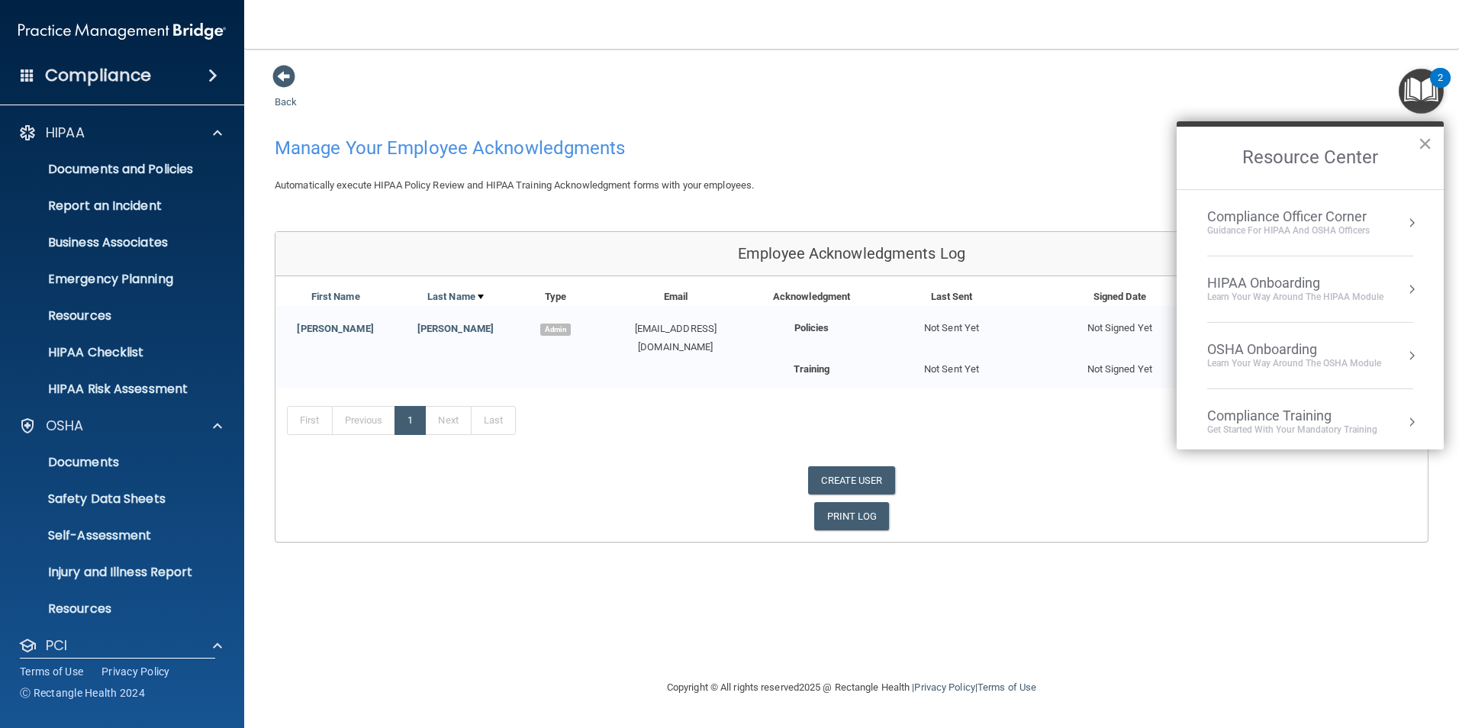
drag, startPoint x: 1195, startPoint y: 19, endPoint x: 1234, endPoint y: 52, distance: 50.9
click at [1234, 53] on div "Toggle navigation Jane Thurston jsthurs@gmail.com Manage My Enterprise Thurston…" at bounding box center [851, 364] width 1215 height 728
click at [1234, 49] on main "Back Manage Your Employee Acknowledgments Show Inactive Users Automatically exe…" at bounding box center [851, 388] width 1215 height 679
